Goal: Navigation & Orientation: Find specific page/section

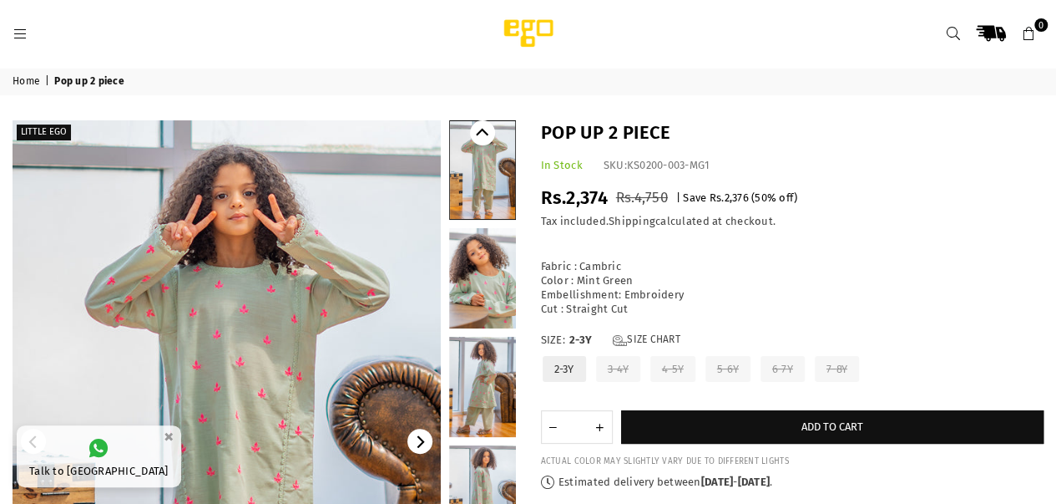
click at [28, 83] on link "Home" at bounding box center [28, 81] width 30 height 13
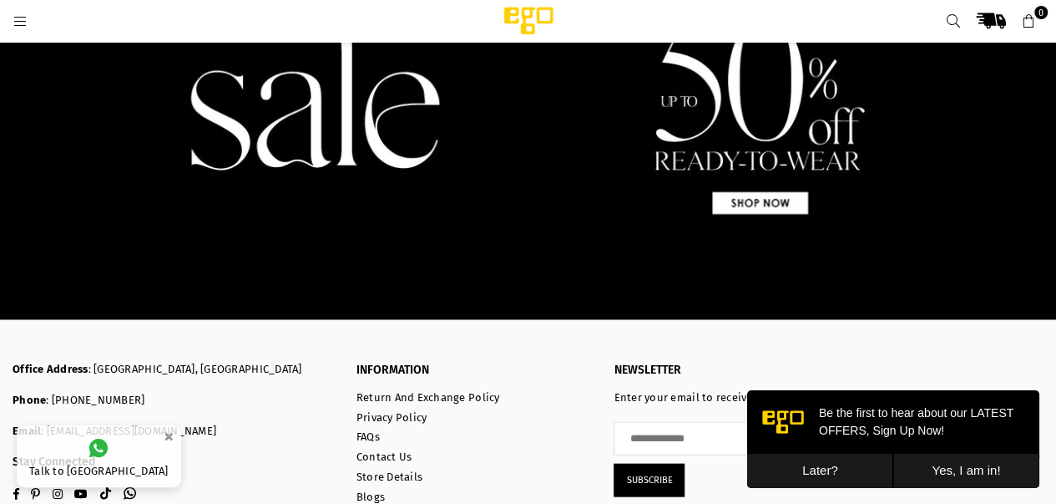
scroll to position [1456, 0]
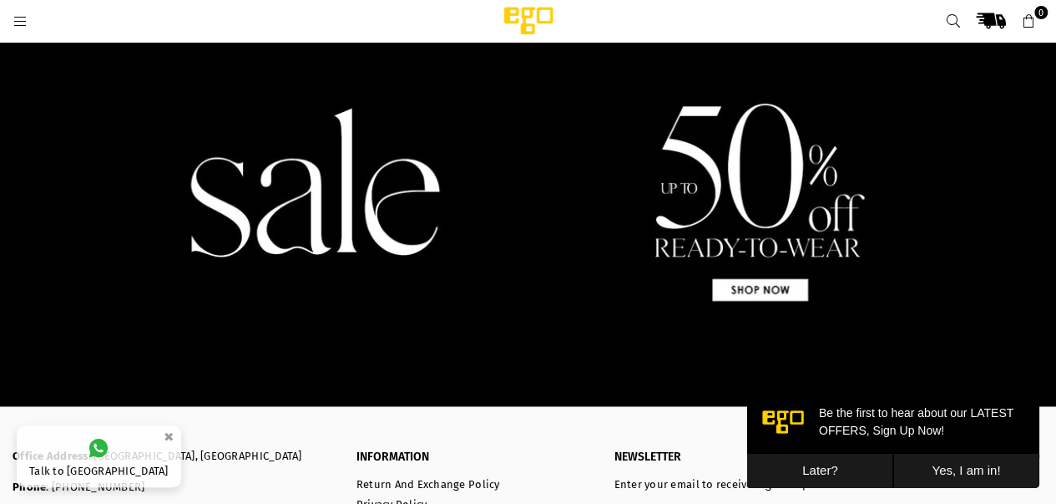
click at [824, 468] on button "Later?" at bounding box center [820, 470] width 146 height 34
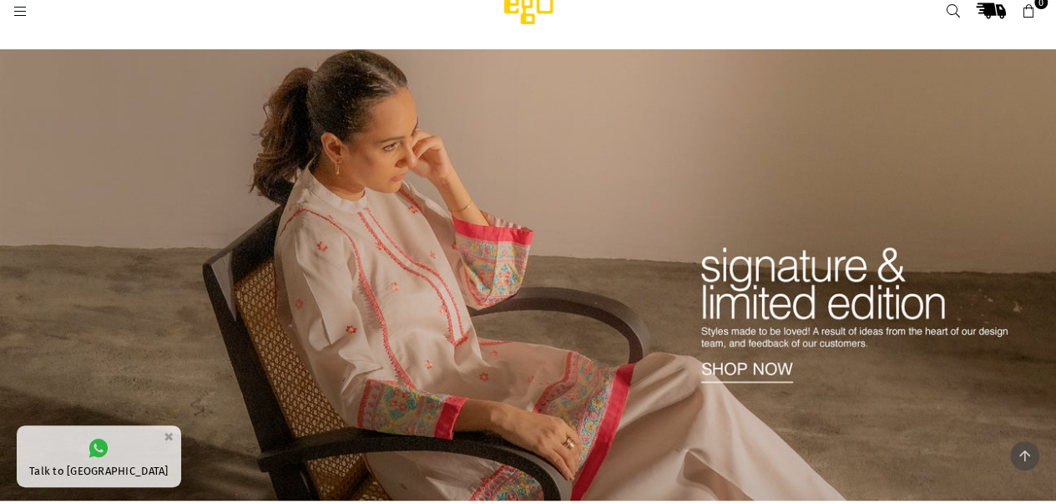
scroll to position [0, 0]
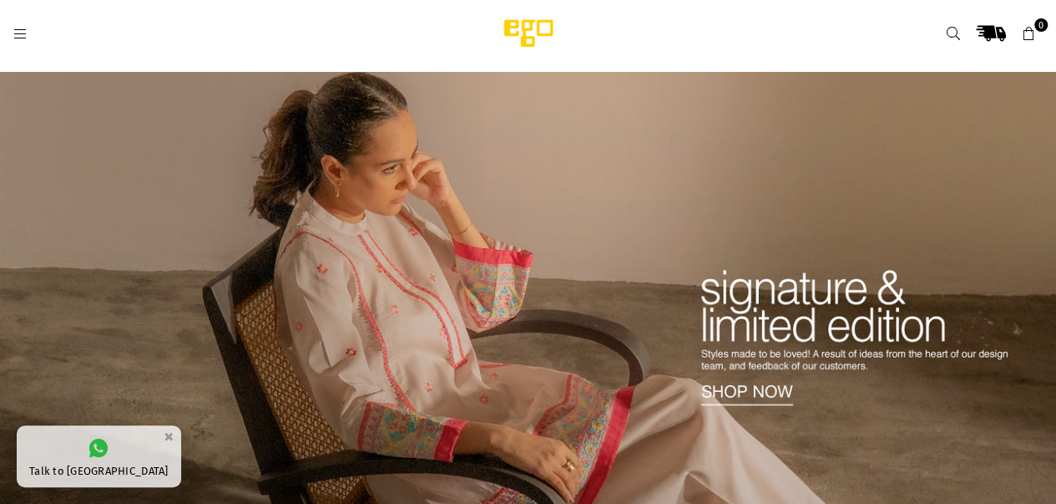
click at [24, 32] on icon at bounding box center [20, 34] width 15 height 15
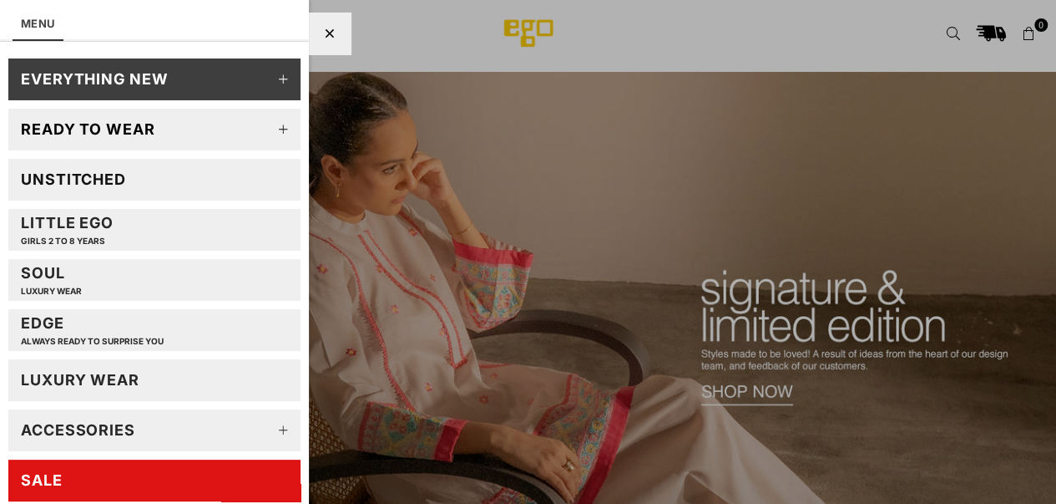
click at [84, 178] on div "Unstitched" at bounding box center [73, 179] width 105 height 19
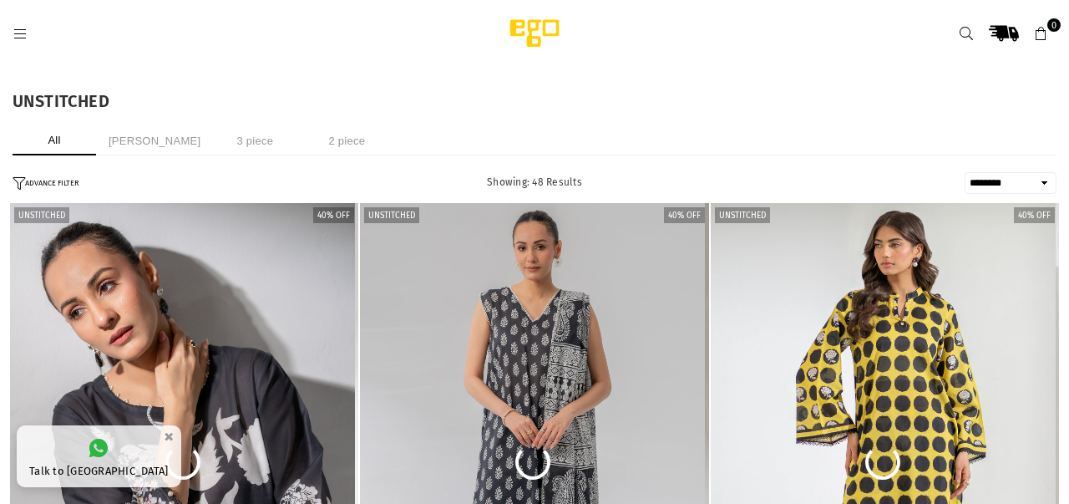
select select "******"
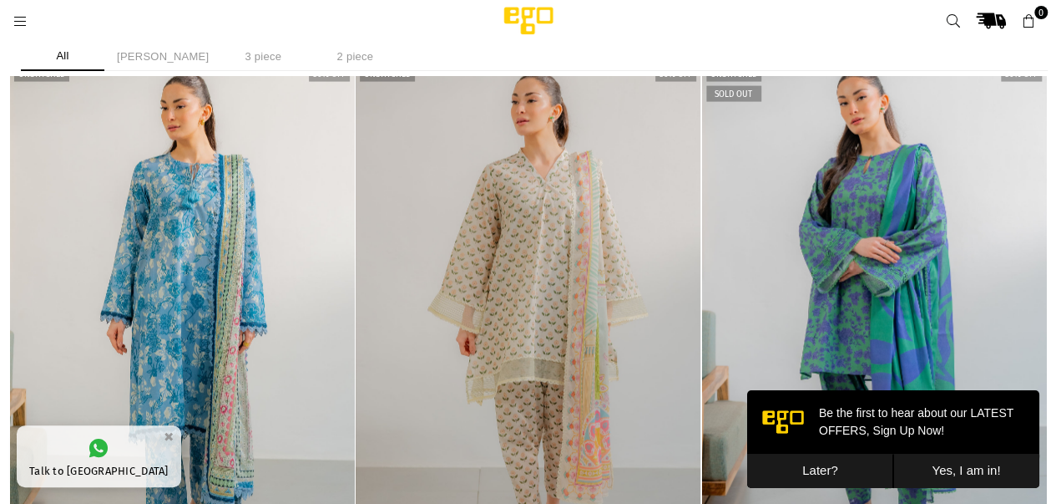
scroll to position [1837, 0]
